Goal: Navigation & Orientation: Find specific page/section

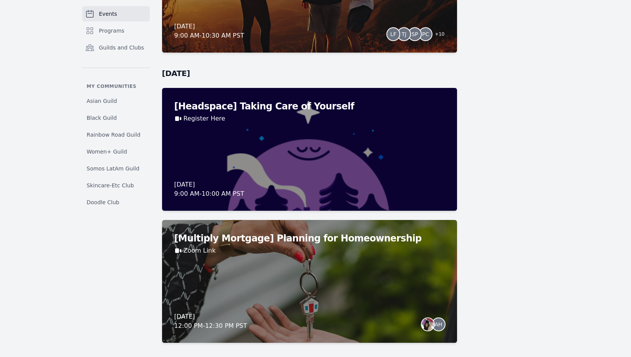
scroll to position [2589, 0]
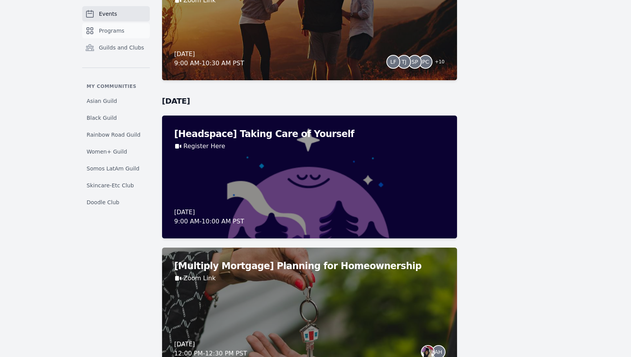
click at [124, 31] on link "Programs" at bounding box center [116, 30] width 68 height 15
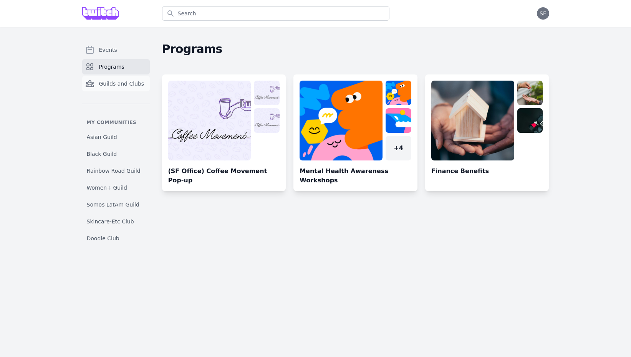
click at [121, 82] on span "Guilds and Clubs" at bounding box center [121, 84] width 45 height 8
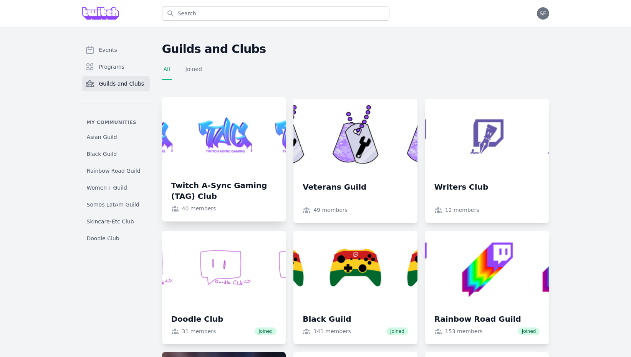
click at [247, 150] on link at bounding box center [224, 159] width 124 height 124
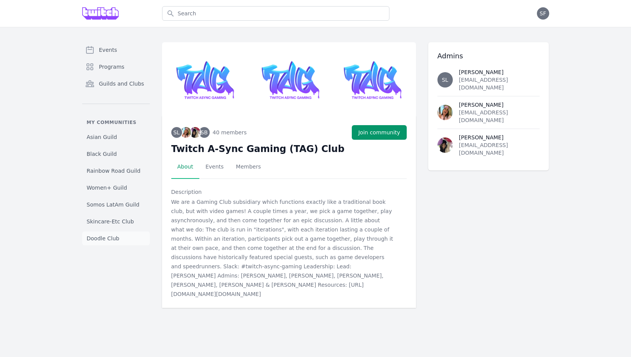
click at [108, 234] on link "Doodle Club" at bounding box center [116, 239] width 68 height 14
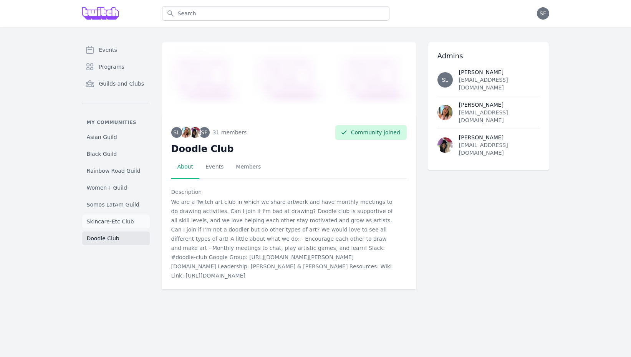
click at [114, 222] on span "Skincare-Etc Club" at bounding box center [110, 222] width 47 height 8
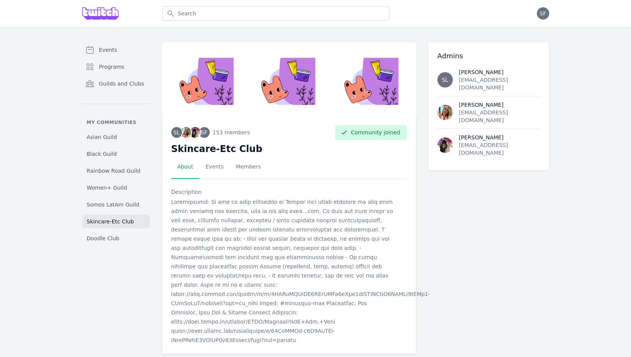
scroll to position [3, 0]
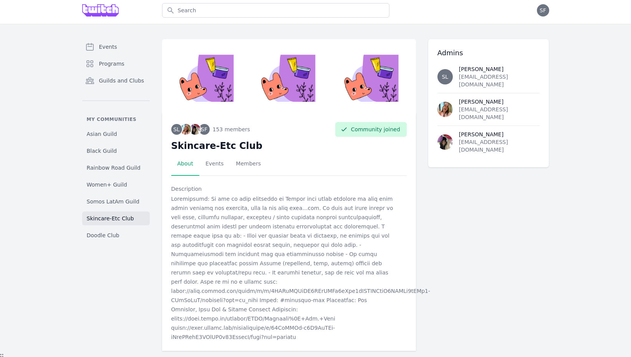
click at [117, 212] on link "Skincare-Etc Club" at bounding box center [116, 219] width 68 height 14
click at [120, 205] on link "Somos LatAm Guild" at bounding box center [116, 202] width 68 height 14
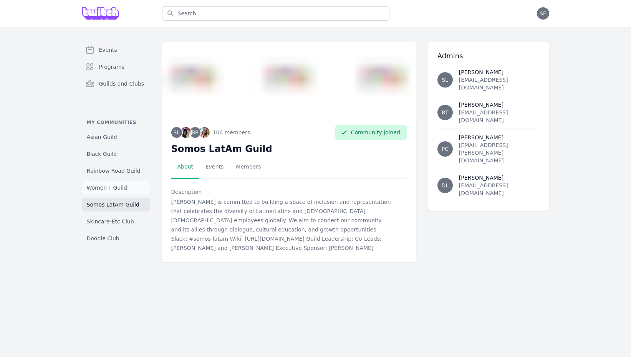
click at [116, 182] on link "Women+ Guild" at bounding box center [116, 188] width 68 height 14
